Goal: Navigation & Orientation: Find specific page/section

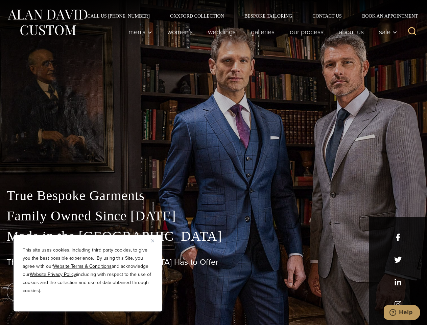
click at [213, 162] on div "True Bespoke Garments Family Owned Since [DATE] Made in [GEOGRAPHIC_DATA] The B…" at bounding box center [213, 238] width 427 height 173
click at [155, 241] on button "Close" at bounding box center [155, 241] width 8 height 8
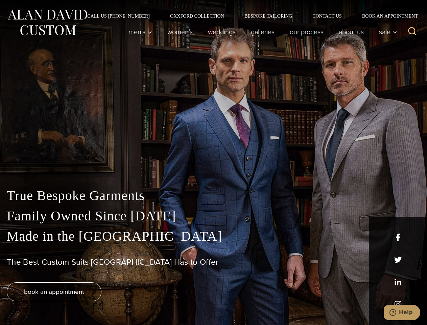
click at [88, 302] on div "True Bespoke Garments Family Owned Since [DATE] Made in [GEOGRAPHIC_DATA] The B…" at bounding box center [213, 254] width 427 height 139
click at [412, 32] on icon "Search" at bounding box center [413, 31] width 10 height 10
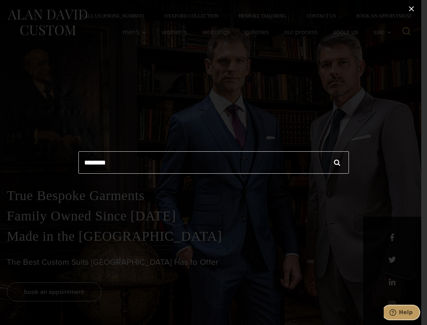
click at [397, 312] on icon "Help" at bounding box center [393, 312] width 7 height 7
